Goal: Task Accomplishment & Management: Manage account settings

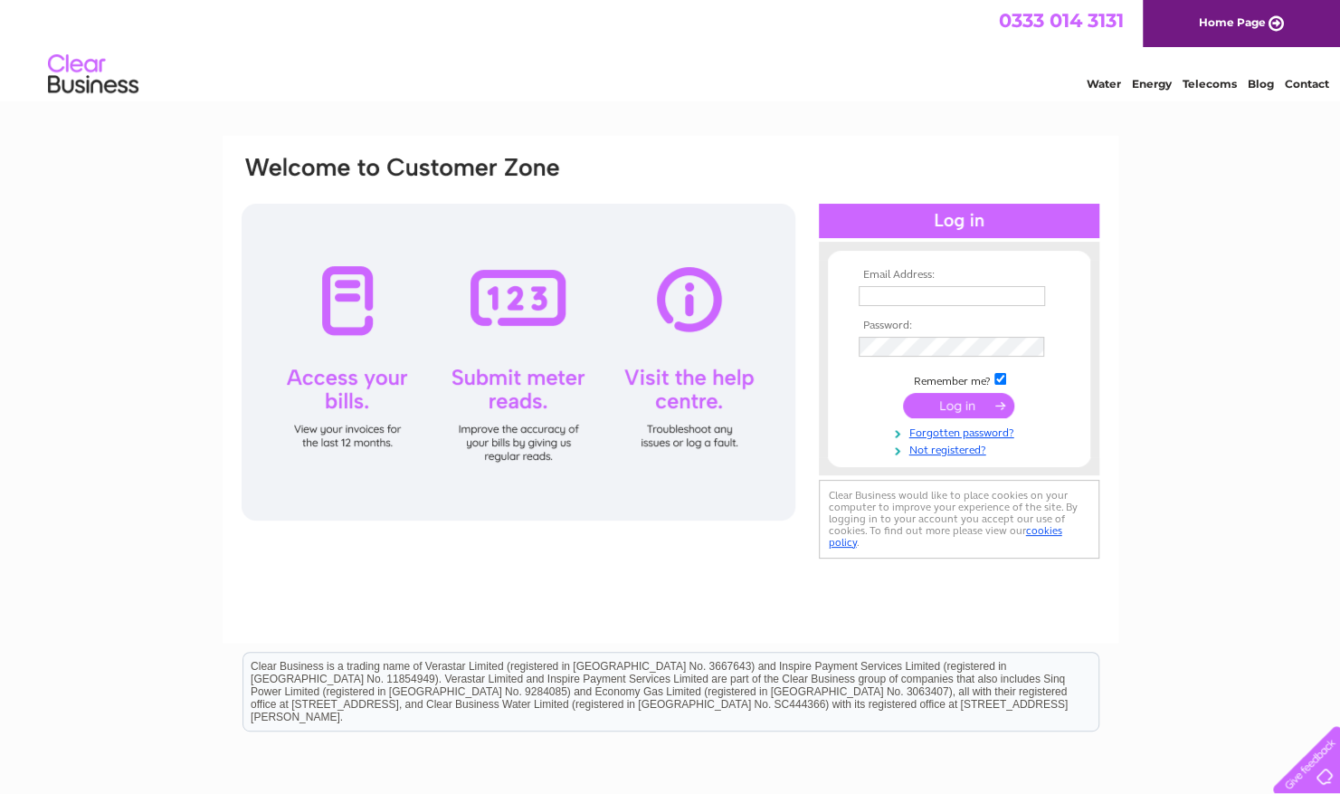
type input "k.whitting@mail.com"
click at [954, 402] on input "submit" at bounding box center [958, 405] width 111 height 25
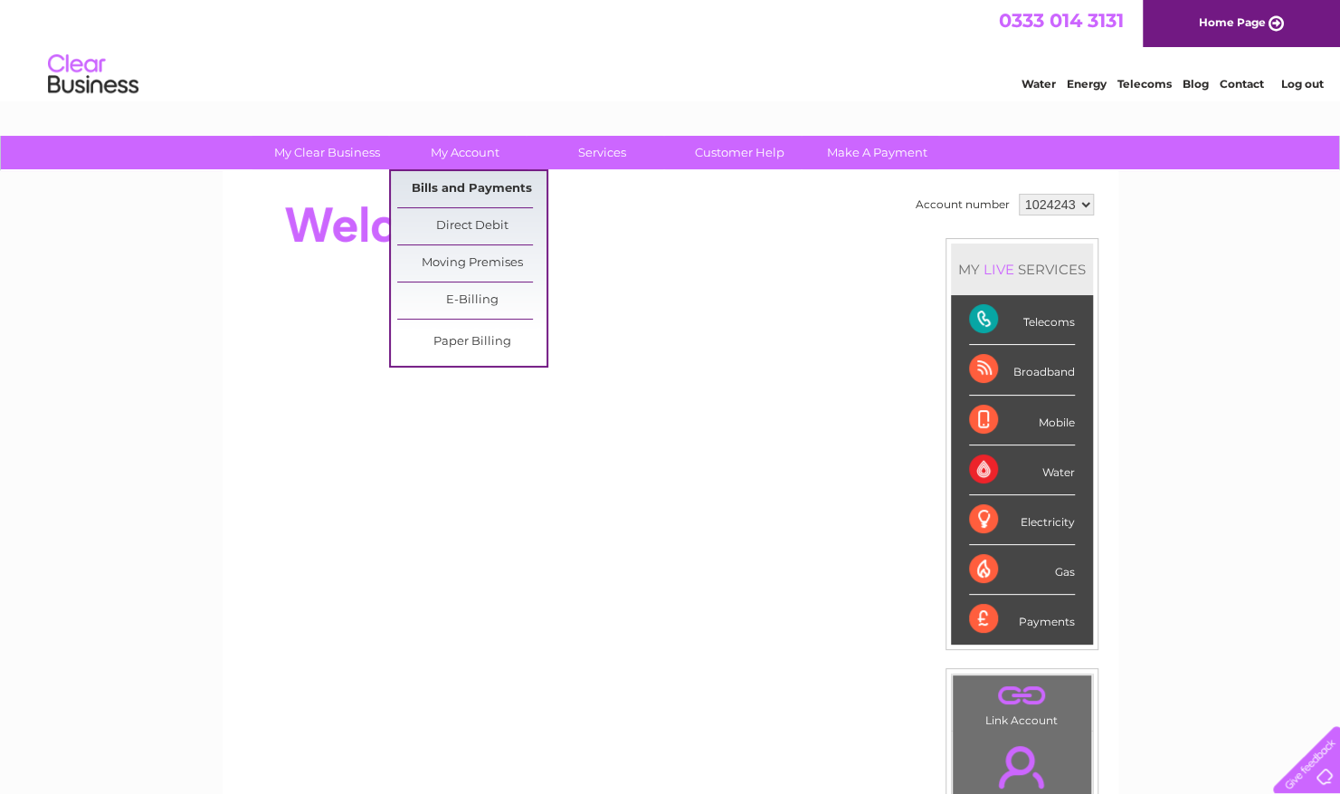
click at [471, 184] on link "Bills and Payments" at bounding box center [471, 189] width 149 height 36
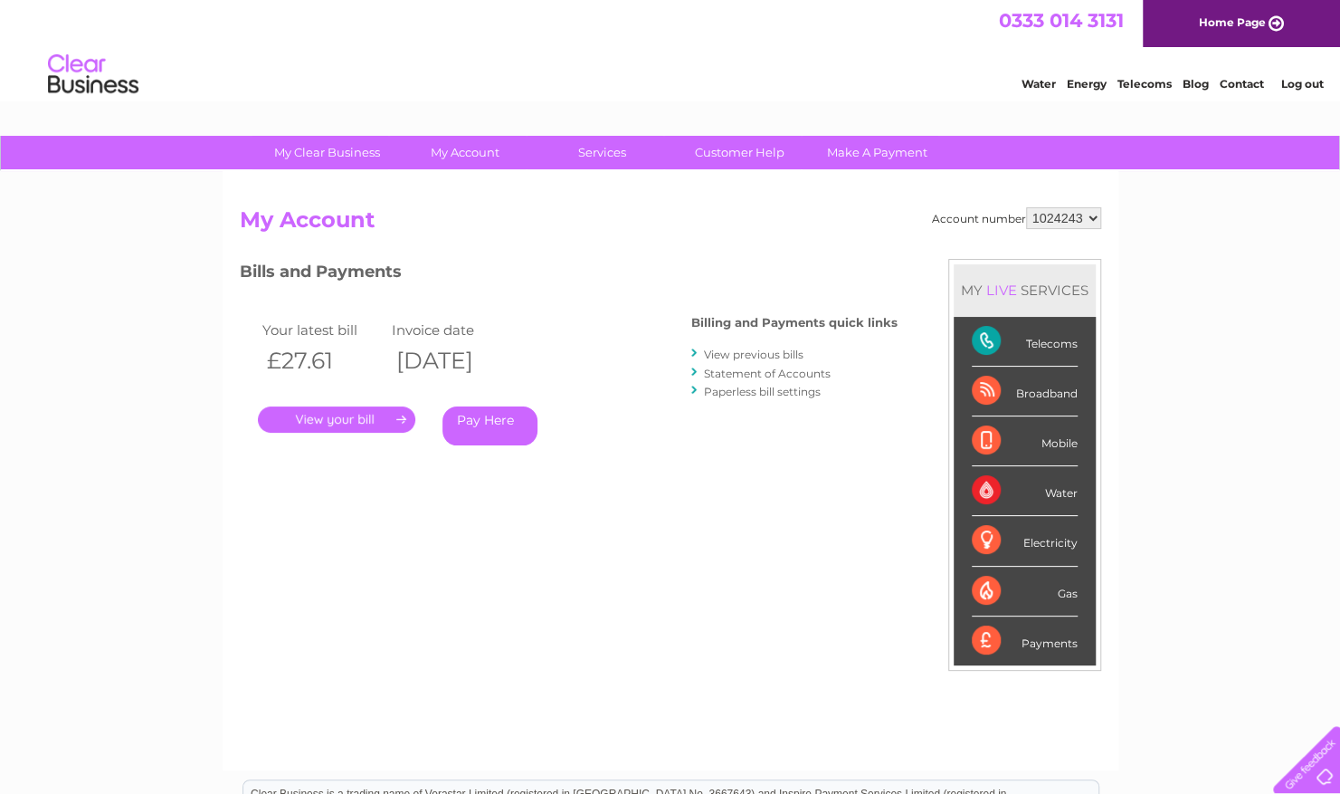
click at [323, 423] on link "." at bounding box center [336, 419] width 157 height 26
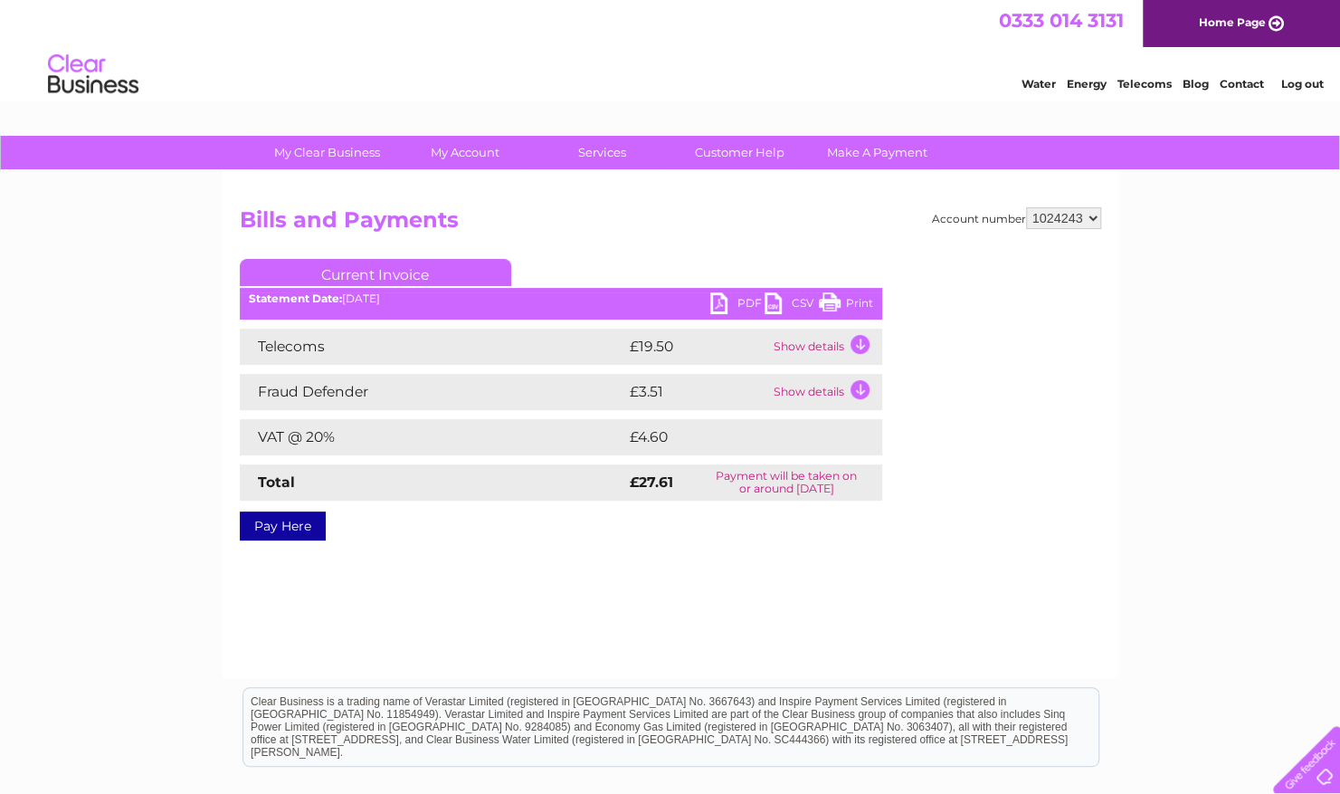
click at [849, 302] on link "Print" at bounding box center [846, 305] width 54 height 26
